Goal: Check status: Check status

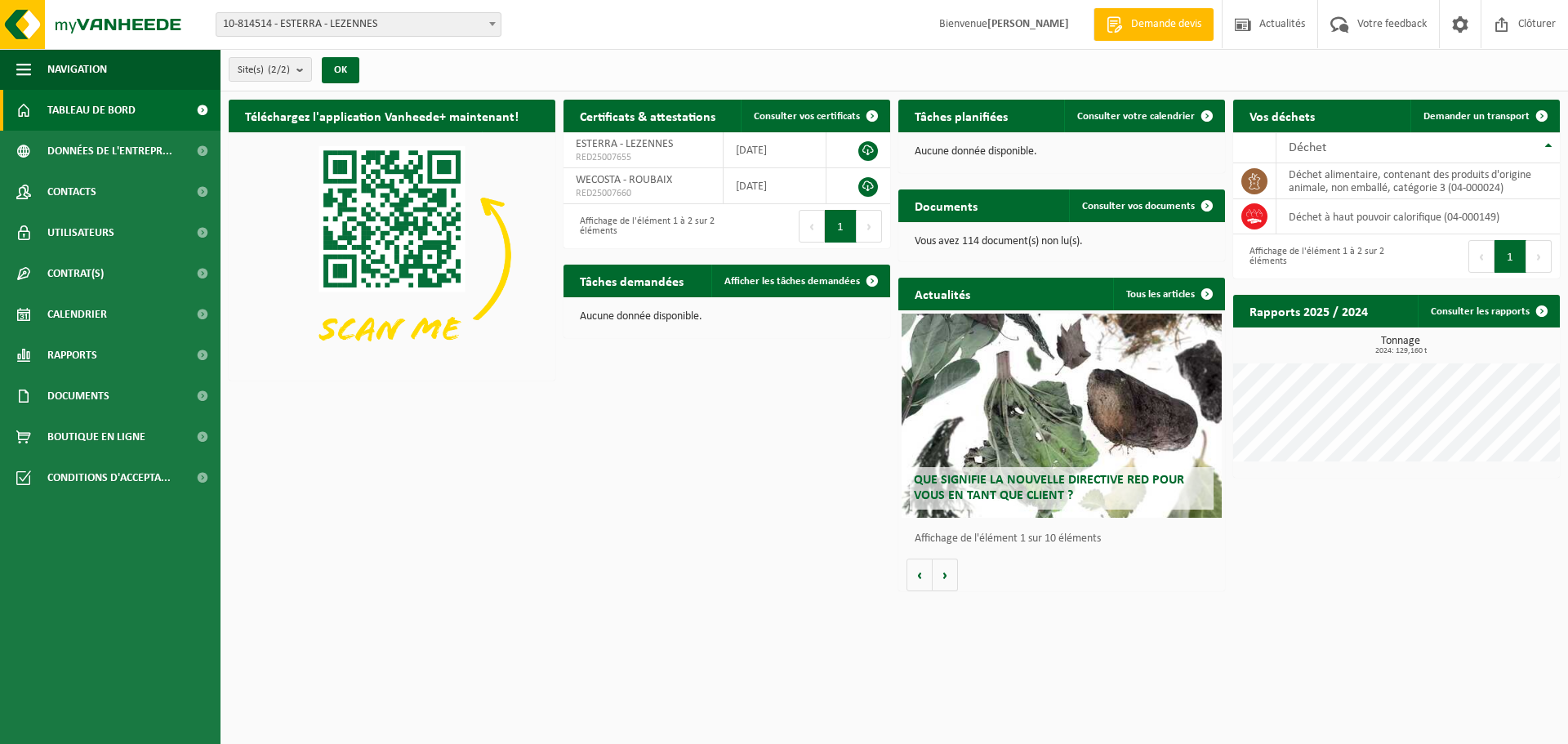
click at [411, 31] on span "10-814514 - ESTERRA - LEZENNES" at bounding box center [358, 24] width 284 height 23
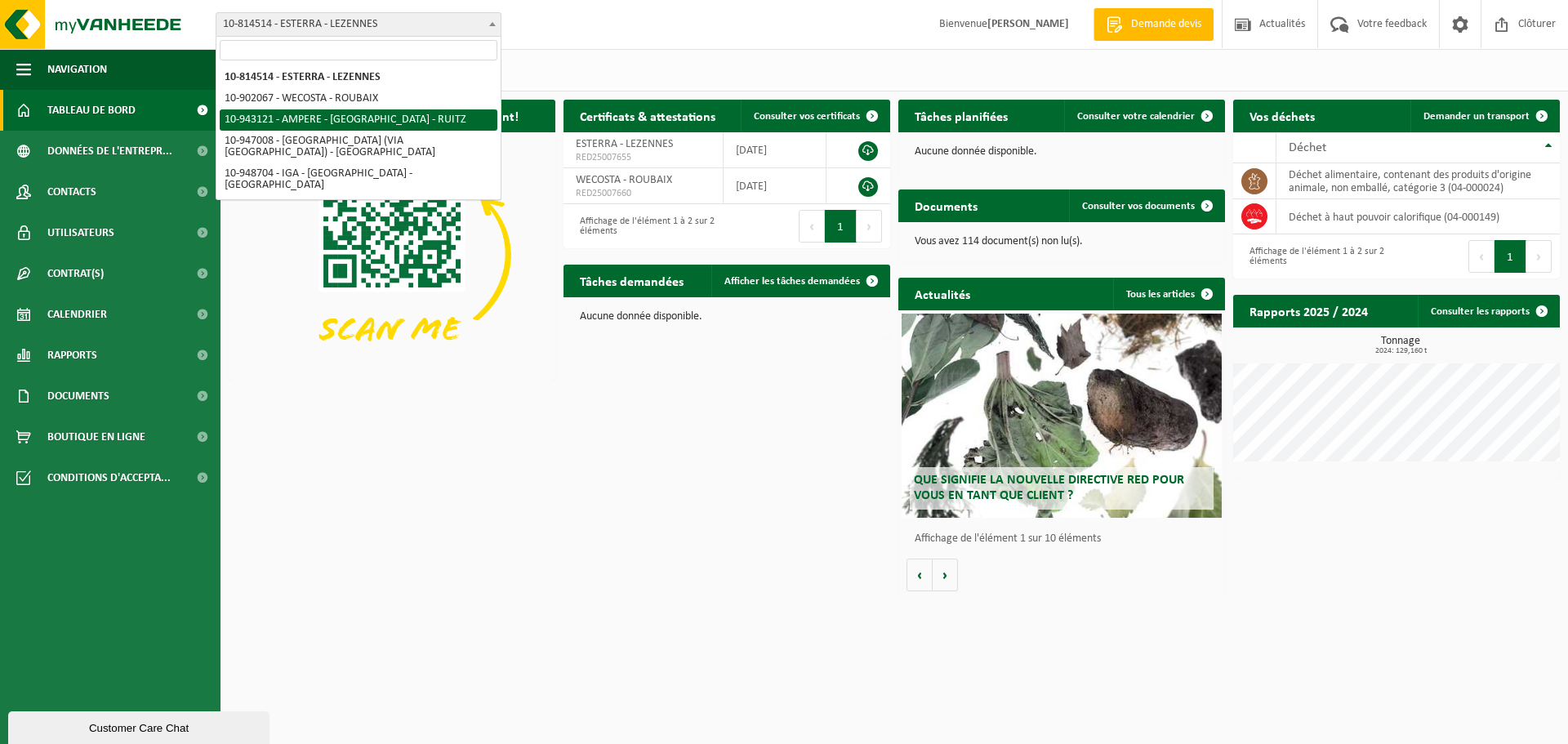
select select "140137"
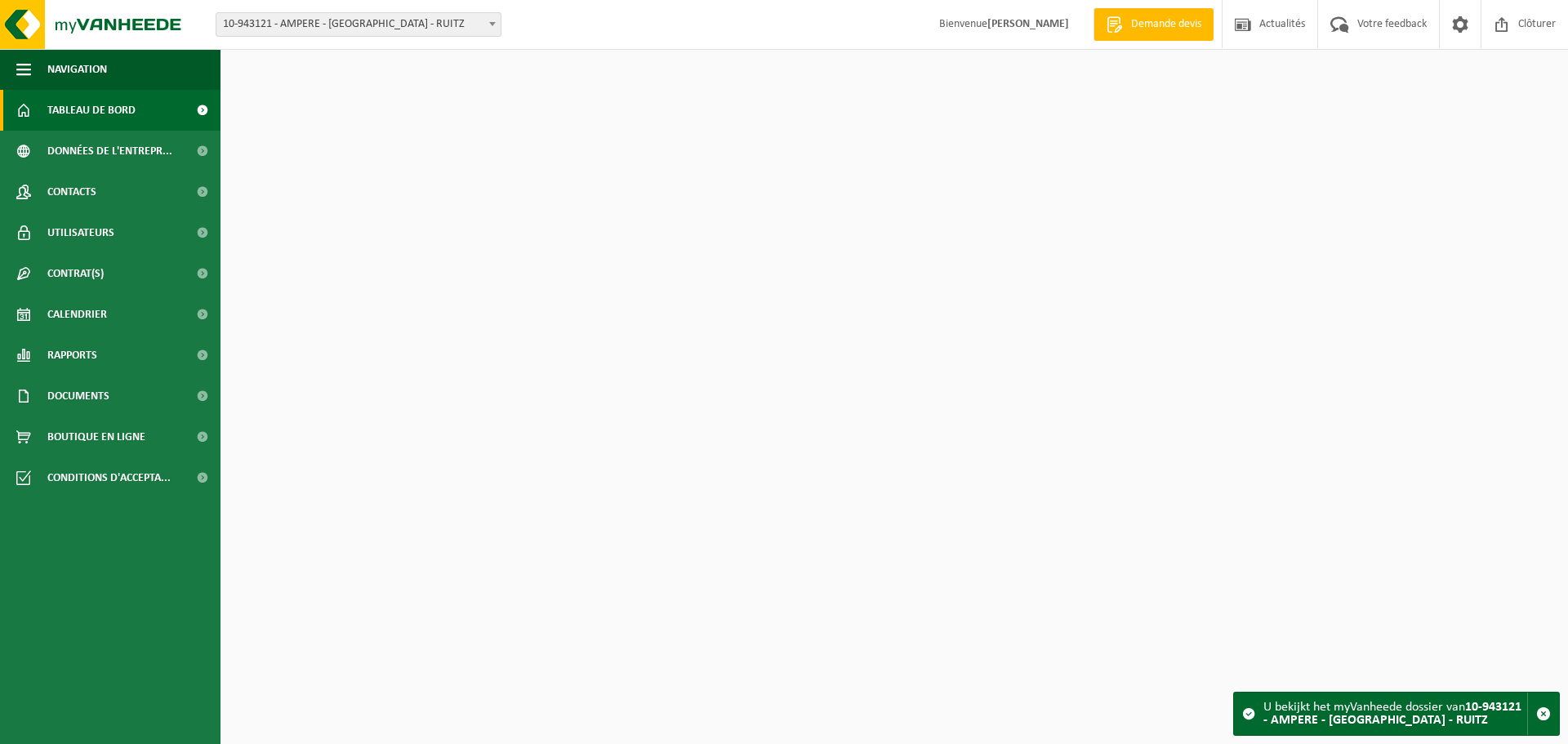
click at [201, 317] on span at bounding box center [202, 314] width 37 height 41
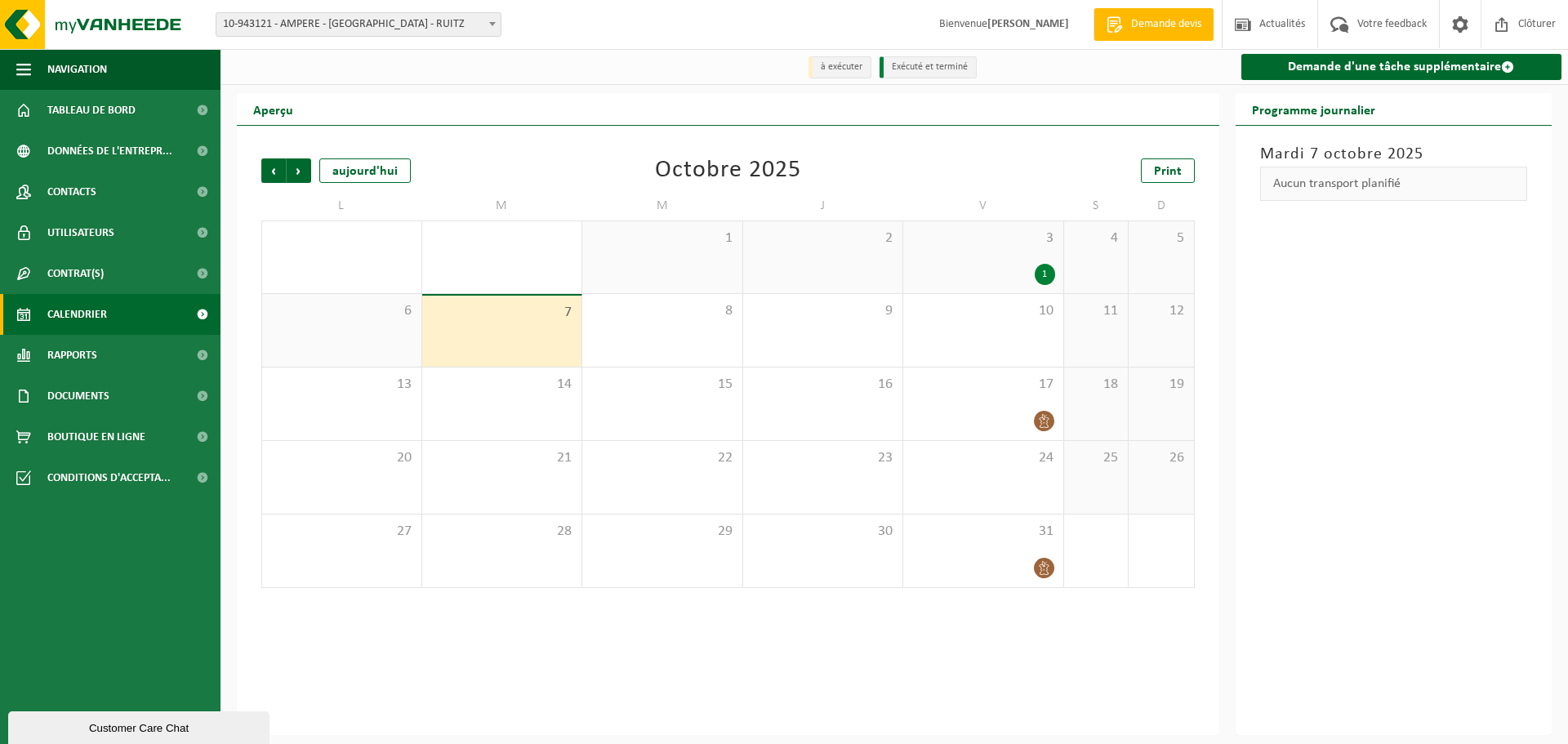
click at [1042, 264] on div "1" at bounding box center [1045, 274] width 20 height 21
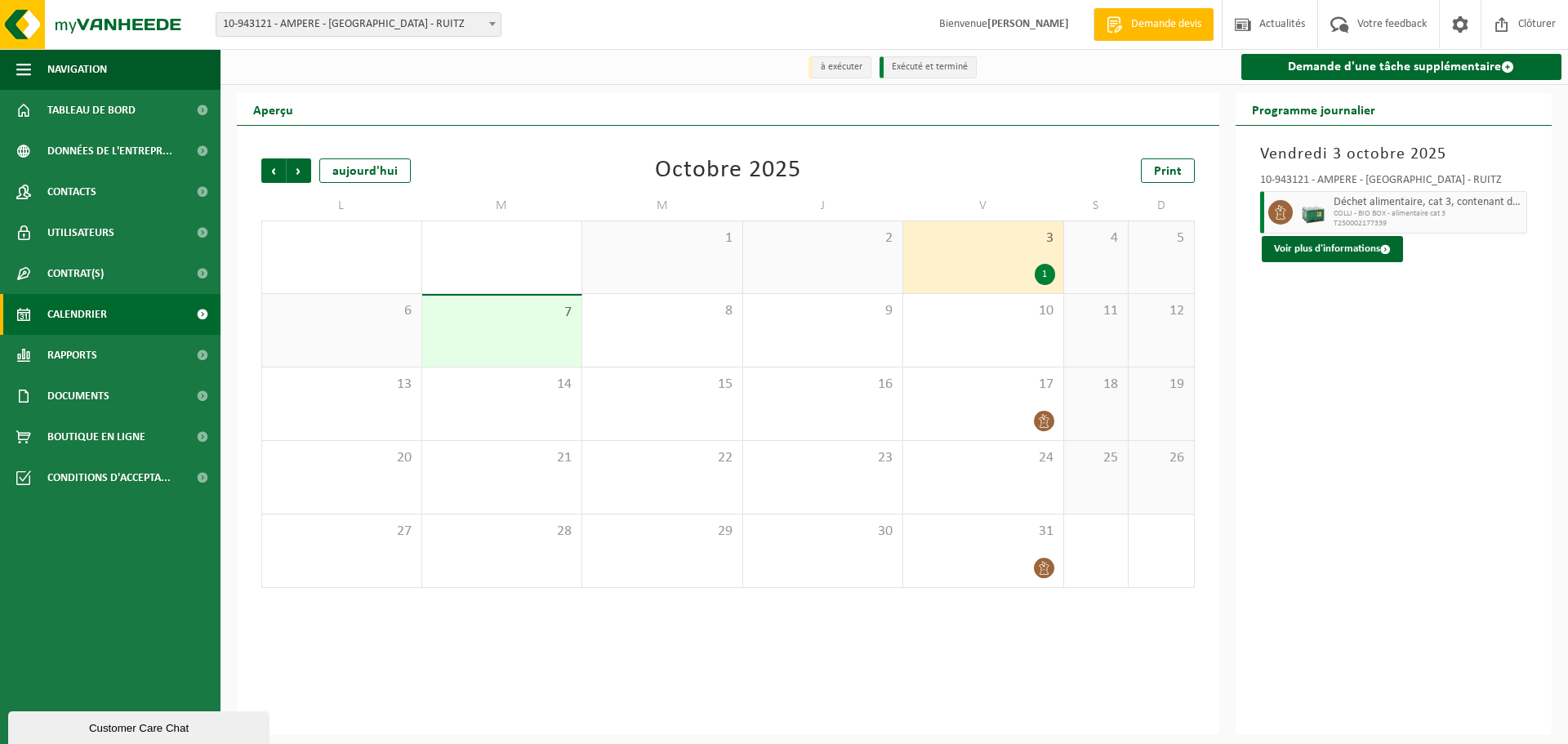
click at [1413, 216] on span "COLLI - BIO BOX - alimentaire cat 3" at bounding box center [1428, 214] width 190 height 10
click at [1387, 221] on span "T250002177339" at bounding box center [1428, 224] width 190 height 10
click at [1366, 242] on button "Voir plus d'informations" at bounding box center [1332, 249] width 141 height 26
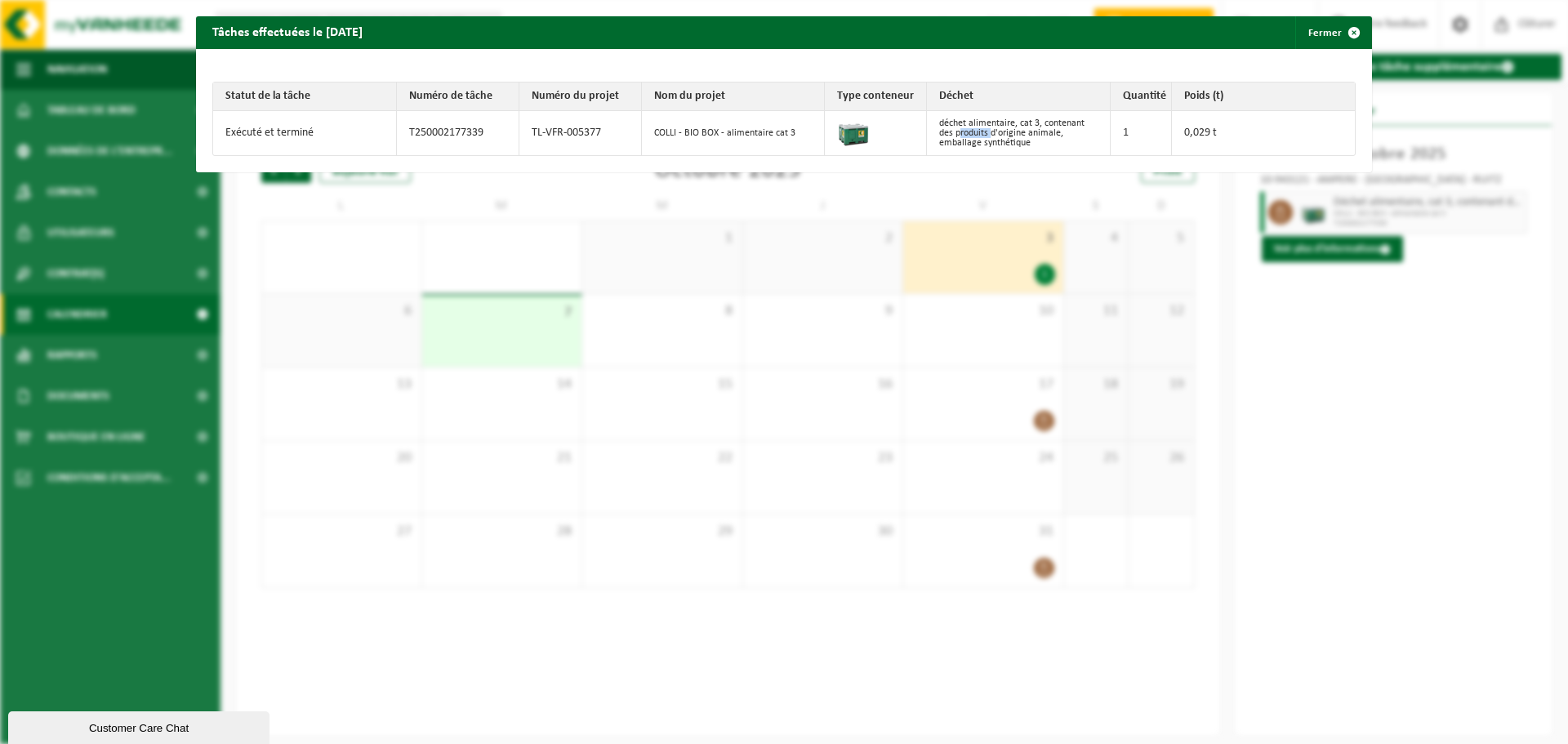
click at [1261, 119] on tr "Exécuté et terminé T250002177339 TL-VFR-005377 COLLI - BIO BOX - alimentaire ca…" at bounding box center [784, 132] width 1142 height 44
click at [1331, 34] on button "Fermer" at bounding box center [1333, 33] width 75 height 33
